Goal: Task Accomplishment & Management: Manage account settings

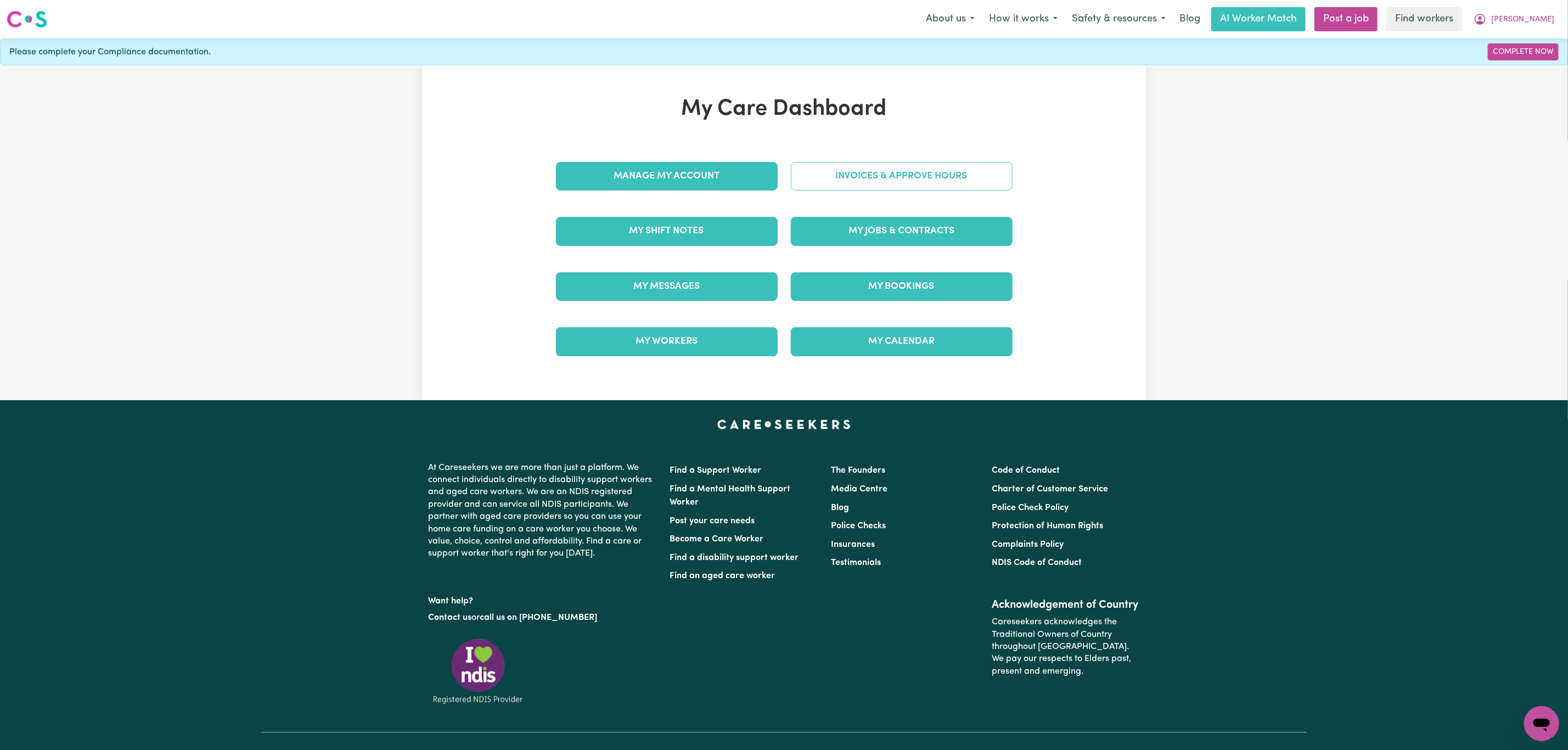
click at [814, 185] on link "Invoices & Approve Hours" at bounding box center [902, 176] width 222 height 29
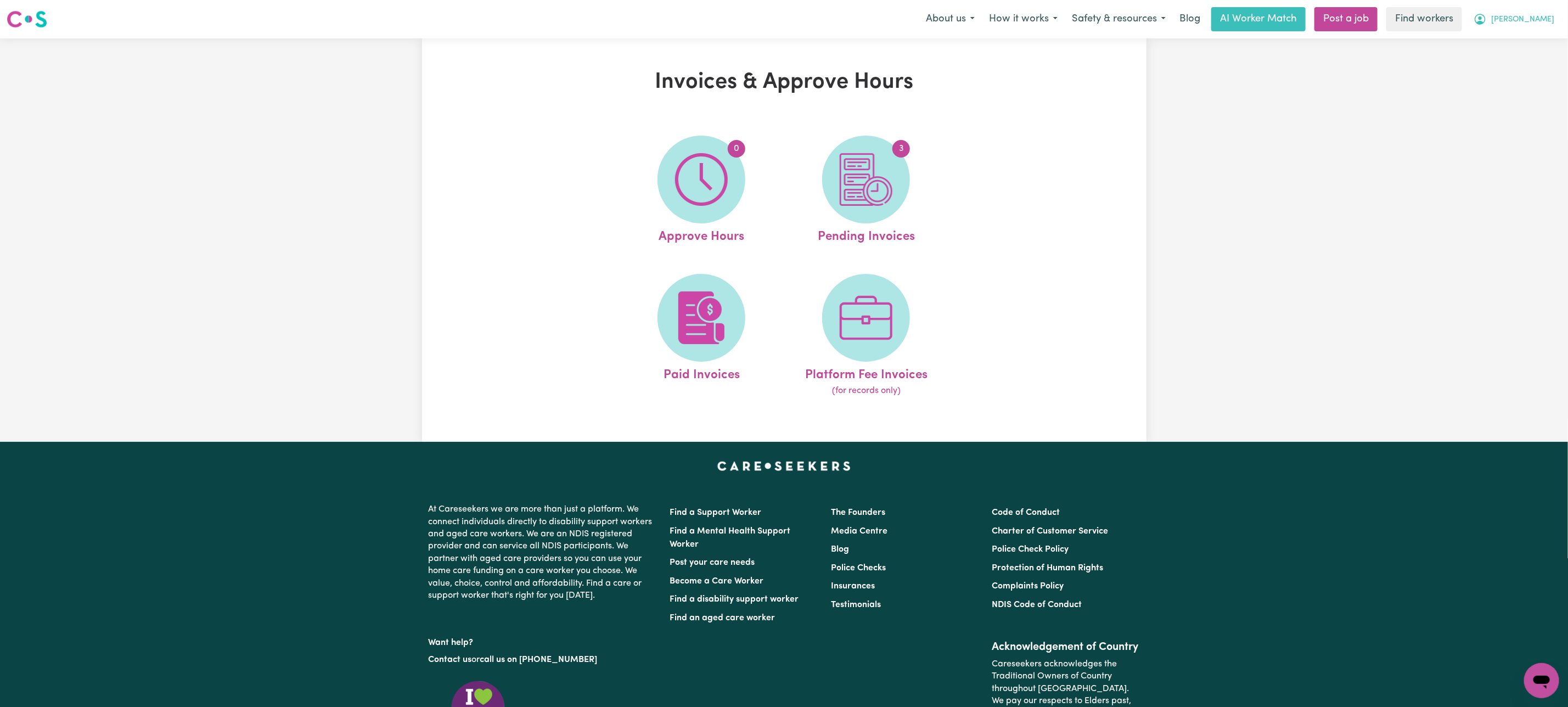
click at [1544, 20] on span "[PERSON_NAME]" at bounding box center [1523, 20] width 63 height 12
click at [1536, 71] on link "Logout" at bounding box center [1517, 62] width 86 height 21
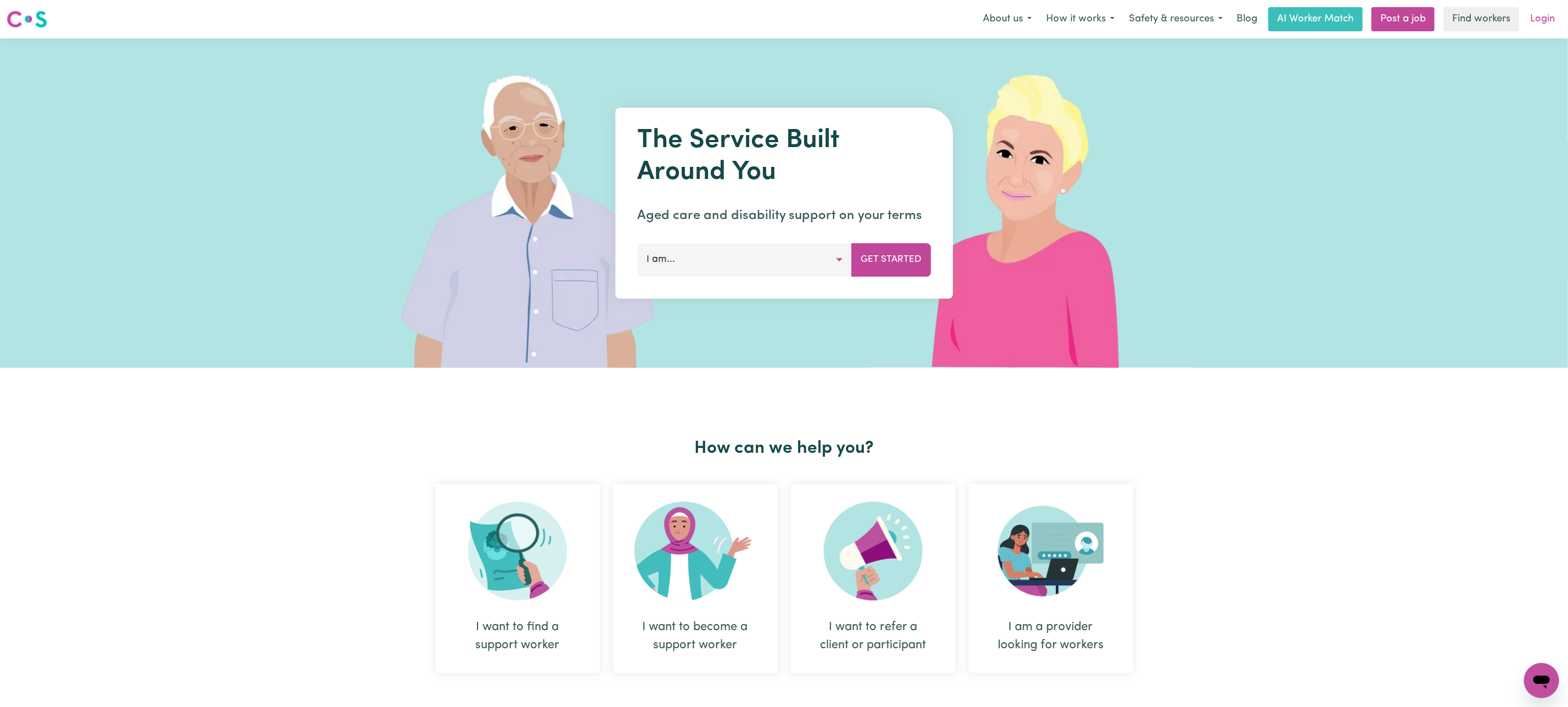
click at [1546, 20] on link "Login" at bounding box center [1542, 19] width 38 height 24
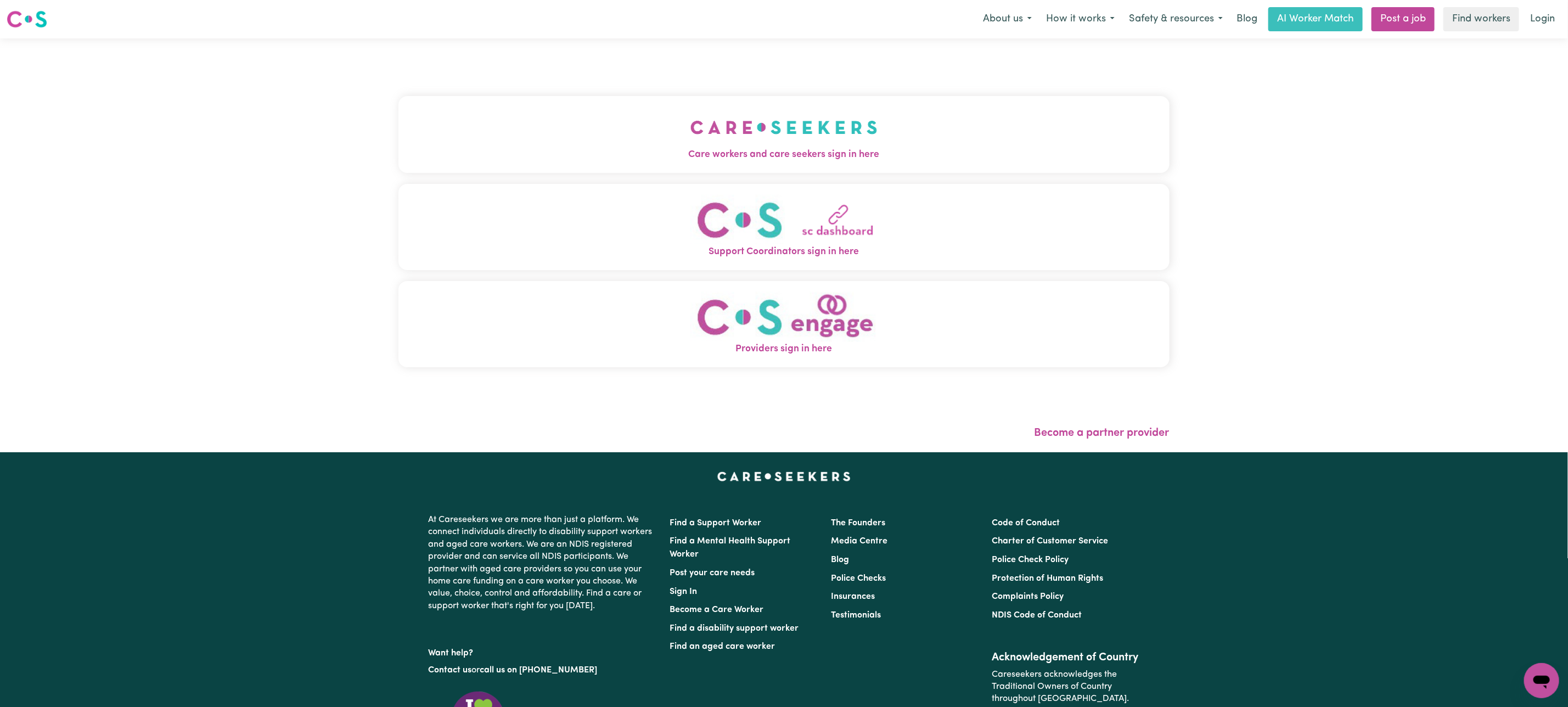
click at [742, 126] on img "Care workers and care seekers sign in here" at bounding box center [784, 127] width 187 height 41
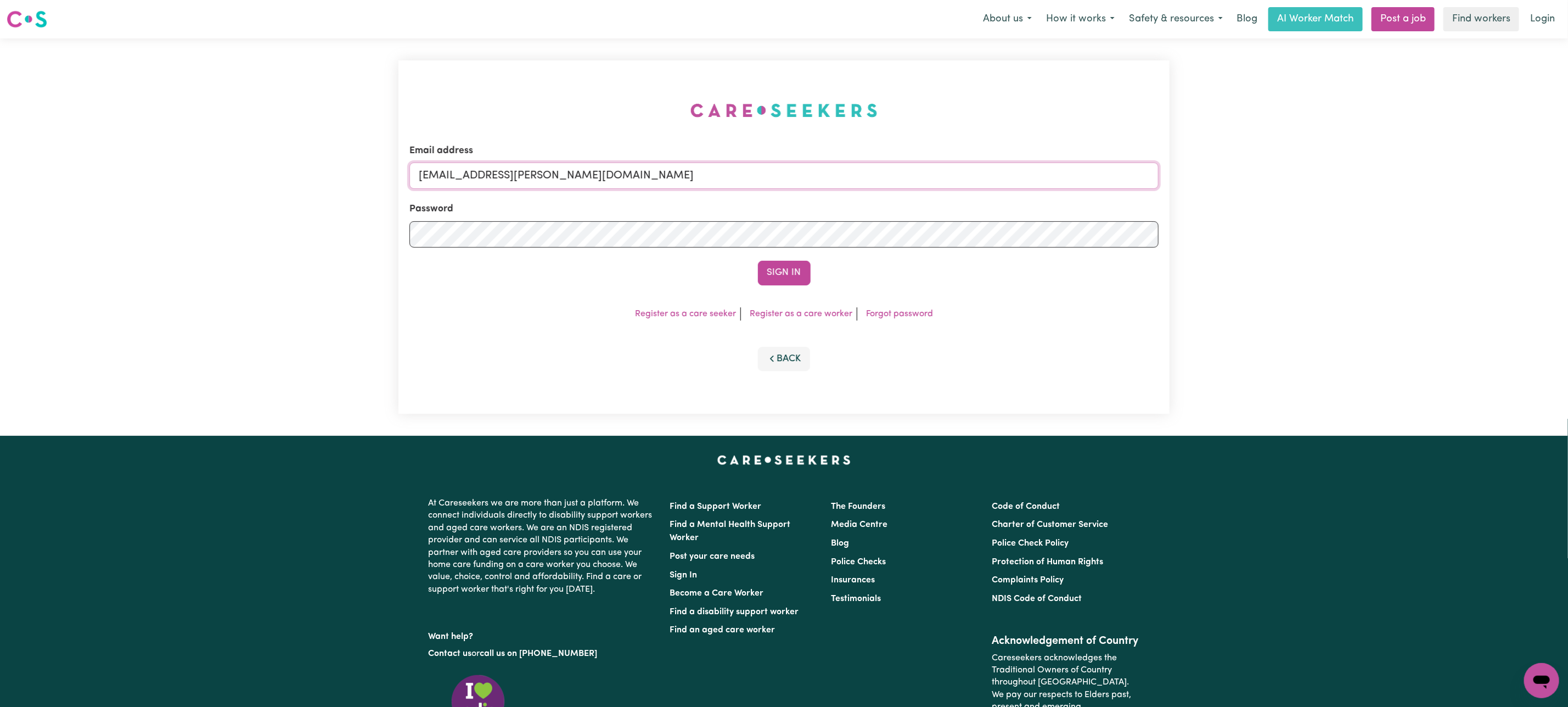
drag, startPoint x: 475, startPoint y: 178, endPoint x: 1028, endPoint y: 183, distance: 553.0
click at [1028, 183] on input "[EMAIL_ADDRESS][PERSON_NAME][DOMAIN_NAME]" at bounding box center [784, 176] width 749 height 26
paste input "[EMAIL_ADDRESS][DOMAIN_NAME]"
type input "[EMAIL_ADDRESS][DOMAIN_NAME]"
click at [758, 261] on button "Sign In" at bounding box center [784, 272] width 52 height 24
